Goal: Transaction & Acquisition: Book appointment/travel/reservation

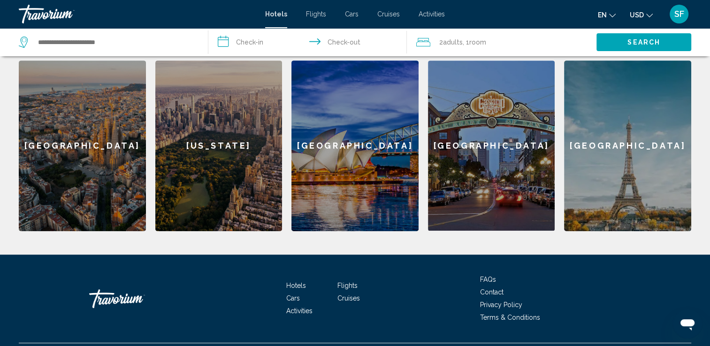
scroll to position [415, 0]
